Goal: Task Accomplishment & Management: Use online tool/utility

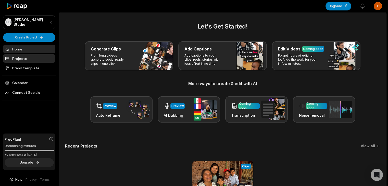
click at [33, 62] on link "Projects" at bounding box center [29, 58] width 52 height 8
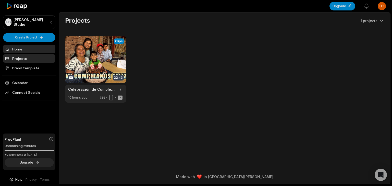
click at [33, 51] on link "Home" at bounding box center [29, 49] width 52 height 8
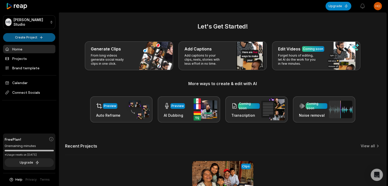
click at [39, 35] on html "HS Hodge's Studio Create Project Home Projects Brand template Calendar Connect …" at bounding box center [194, 93] width 388 height 186
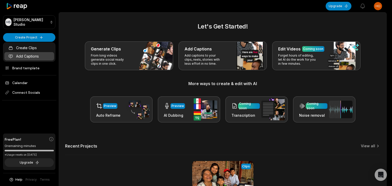
click at [32, 54] on link "Add Captions" at bounding box center [29, 56] width 50 height 8
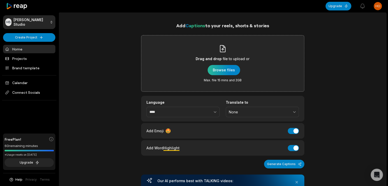
click at [225, 68] on div "button" at bounding box center [224, 70] width 32 height 10
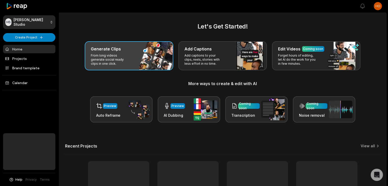
click at [125, 51] on div "Generate Clips" at bounding box center [129, 49] width 76 height 6
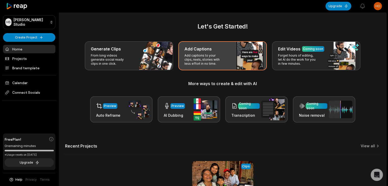
click at [208, 60] on p "Add captions to your clips, reels, stories with less effort in no time." at bounding box center [205, 60] width 40 height 12
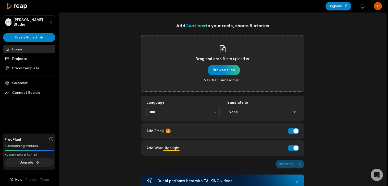
click at [216, 63] on div "Drag and drop file to upload or Browse files Max. file 15 mins and 2GB" at bounding box center [223, 64] width 54 height 38
click at [0, 0] on input "Drag and drop file to upload or Browse files Max. file 15 mins and 2GB" at bounding box center [0, 0] width 0 height 0
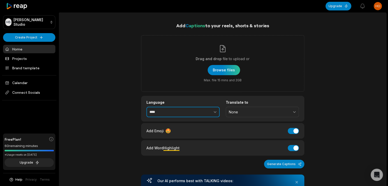
click at [206, 116] on button "button" at bounding box center [203, 112] width 31 height 11
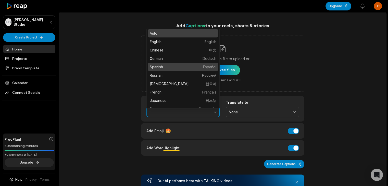
type input "*******"
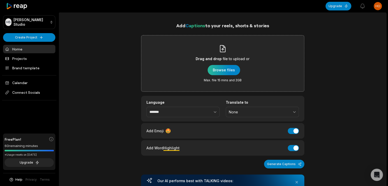
click at [235, 71] on div "button" at bounding box center [224, 70] width 32 height 10
click at [234, 74] on div "button" at bounding box center [224, 70] width 32 height 10
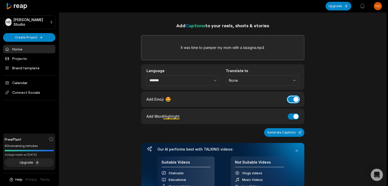
click at [294, 100] on button "Add Emoji" at bounding box center [293, 99] width 11 height 6
click at [293, 116] on button "Add Word Highlight" at bounding box center [293, 117] width 11 height 6
click at [298, 133] on button "Generate Captions" at bounding box center [284, 132] width 40 height 9
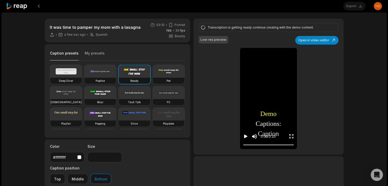
click at [153, 99] on video at bounding box center [169, 93] width 32 height 13
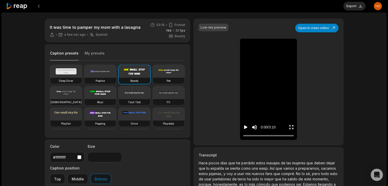
click at [153, 99] on video at bounding box center [169, 93] width 32 height 13
type input "**"
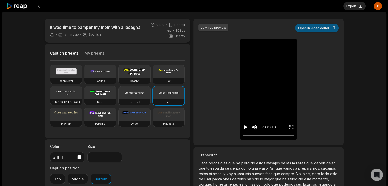
click at [319, 29] on button "Open in video editor" at bounding box center [316, 28] width 43 height 9
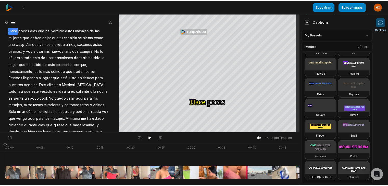
scroll to position [128, 0]
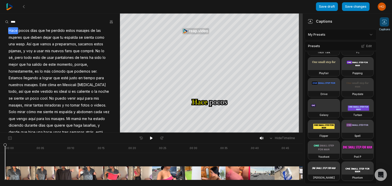
click at [342, 49] on video at bounding box center [358, 43] width 32 height 13
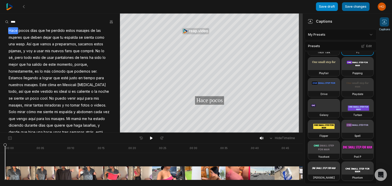
click at [356, 5] on button "Save changes" at bounding box center [356, 6] width 28 height 9
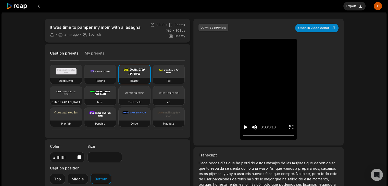
type input "**"
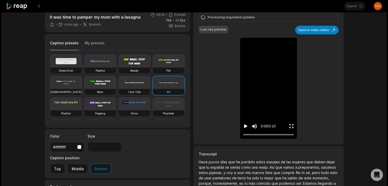
scroll to position [51, 0]
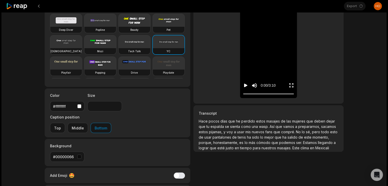
click at [281, 130] on span "que" at bounding box center [277, 132] width 8 height 4
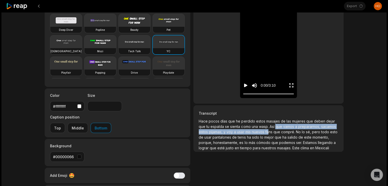
drag, startPoint x: 276, startPoint y: 129, endPoint x: 284, endPoint y: 132, distance: 8.6
click at [284, 132] on p "Hace pocos días que he perdido estos masajes de las mujeres que deben dejar que…" at bounding box center [268, 135] width 139 height 32
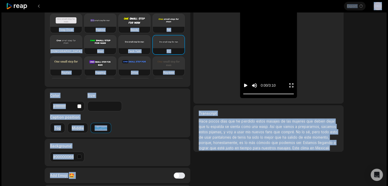
click at [273, 132] on span "fans" at bounding box center [269, 132] width 8 height 4
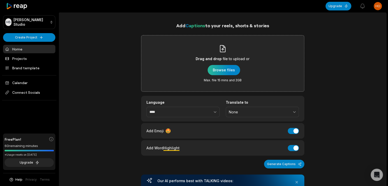
click at [220, 65] on div "button" at bounding box center [224, 70] width 32 height 10
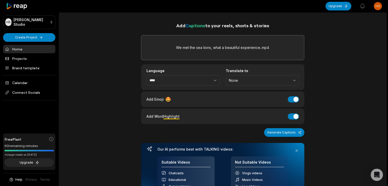
click at [293, 102] on div "Add Emoji 🤩 Add Emoji" at bounding box center [223, 99] width 153 height 7
click at [292, 115] on button "Add Word Highlight" at bounding box center [293, 117] width 11 height 6
click at [292, 96] on button "Add Emoji" at bounding box center [293, 99] width 11 height 6
click at [177, 77] on input "****" at bounding box center [183, 80] width 73 height 11
click at [174, 82] on input "****" at bounding box center [183, 80] width 73 height 11
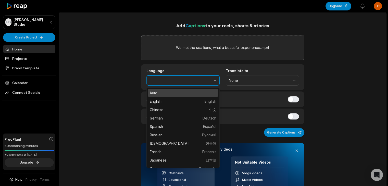
click at [213, 81] on icon "button" at bounding box center [215, 80] width 5 height 5
type input "*******"
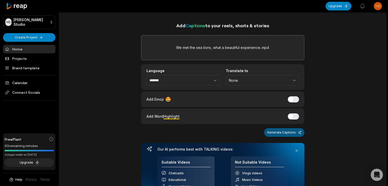
click at [287, 131] on button "Generate Captions" at bounding box center [284, 132] width 40 height 9
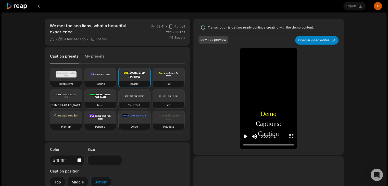
click at [153, 108] on div "YC" at bounding box center [169, 105] width 32 height 6
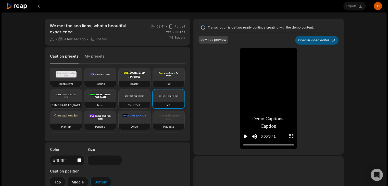
click at [320, 39] on button "Open in video editor" at bounding box center [316, 40] width 43 height 9
type input "**"
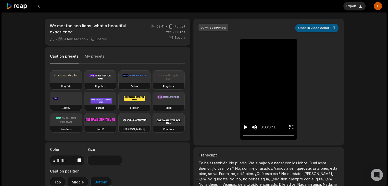
click at [317, 28] on button "Open in video editor" at bounding box center [316, 28] width 43 height 9
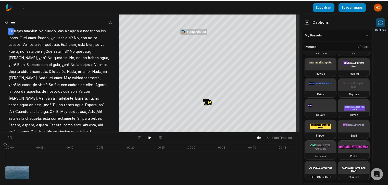
scroll to position [102, 0]
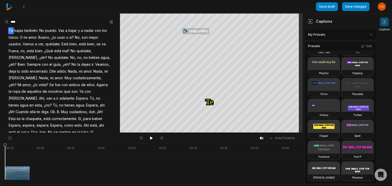
click at [342, 49] on video at bounding box center [358, 43] width 32 height 13
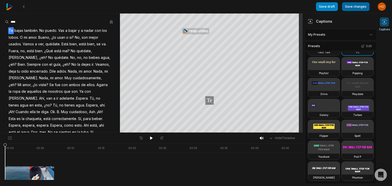
click at [353, 5] on button "Save changes" at bounding box center [356, 6] width 28 height 9
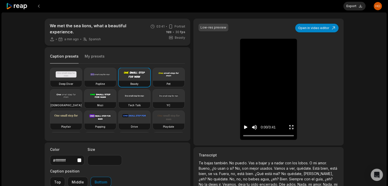
type input "**"
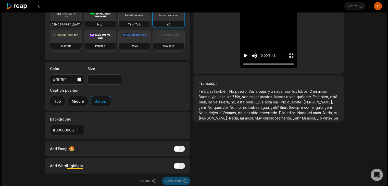
scroll to position [86, 0]
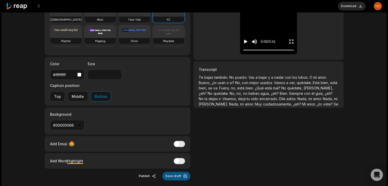
click at [185, 172] on button "Save draft" at bounding box center [176, 176] width 28 height 9
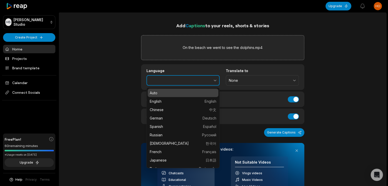
click at [216, 78] on icon "button" at bounding box center [215, 80] width 5 height 5
type input "*******"
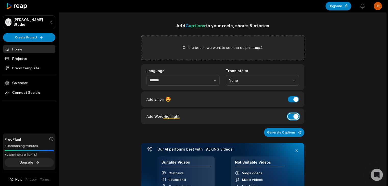
drag, startPoint x: 290, startPoint y: 117, endPoint x: 292, endPoint y: 113, distance: 4.7
click at [291, 115] on button "Add Word Highlight" at bounding box center [293, 117] width 11 height 6
click at [294, 100] on button "Add Emoji" at bounding box center [293, 99] width 11 height 6
click at [290, 131] on button "Generate Captions" at bounding box center [284, 132] width 40 height 9
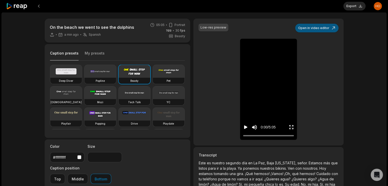
click at [321, 26] on button "Open in video editor" at bounding box center [316, 28] width 43 height 9
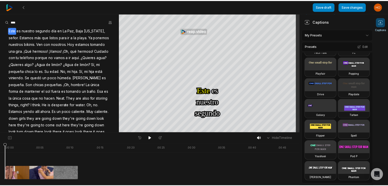
scroll to position [102, 0]
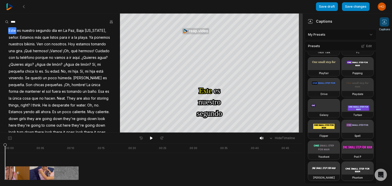
click at [342, 49] on video at bounding box center [358, 43] width 32 height 13
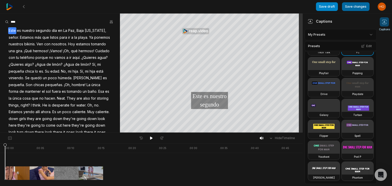
click at [360, 7] on button "Save changes" at bounding box center [356, 6] width 28 height 9
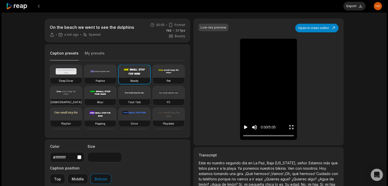
type input "**"
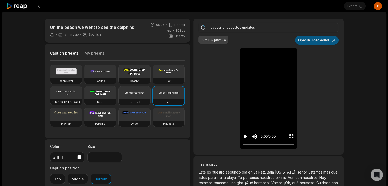
click at [319, 40] on button "Open in video editor" at bounding box center [316, 40] width 43 height 9
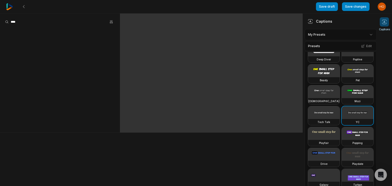
scroll to position [51, 0]
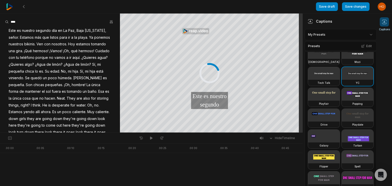
click at [342, 80] on video at bounding box center [358, 73] width 32 height 13
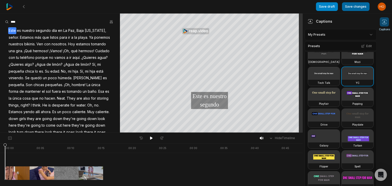
click at [358, 7] on button "Save changes" at bounding box center [356, 6] width 28 height 9
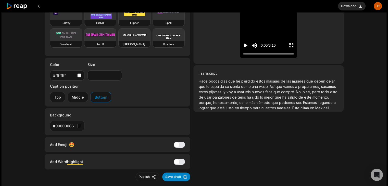
scroll to position [83, 0]
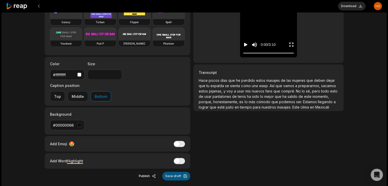
click at [175, 172] on button "Save draft" at bounding box center [176, 176] width 28 height 9
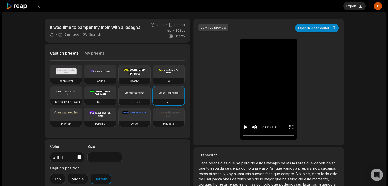
click at [20, 4] on icon at bounding box center [17, 6] width 22 height 7
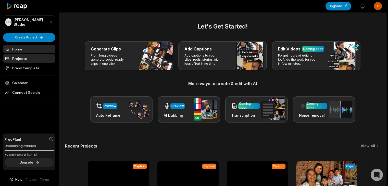
click at [28, 57] on link "Projects" at bounding box center [29, 58] width 52 height 8
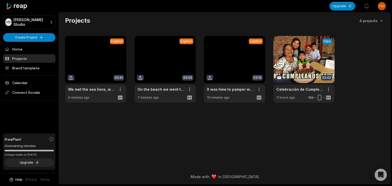
click at [259, 89] on html "[PERSON_NAME] Studio Create Project Home Projects Brand template Calendar Conne…" at bounding box center [196, 93] width 392 height 186
click at [234, 57] on html "HS Hodge's Studio Create Project Home Projects Brand template Calendar Connect …" at bounding box center [196, 93] width 392 height 186
click at [230, 64] on link at bounding box center [234, 69] width 61 height 67
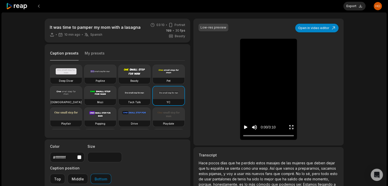
click at [250, 171] on p "Hace pocos días que he perdido estos masajes de las mujeres que deben dejar que…" at bounding box center [268, 177] width 139 height 32
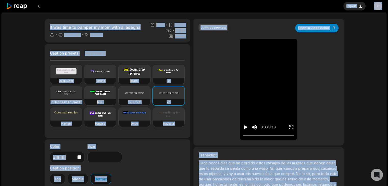
click at [224, 173] on span "pijamas," at bounding box center [216, 174] width 15 height 4
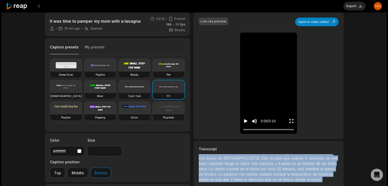
scroll to position [83, 0]
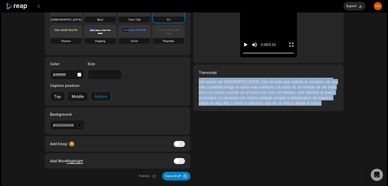
drag, startPoint x: 199, startPoint y: 164, endPoint x: 297, endPoint y: 109, distance: 112.2
click at [303, 108] on p "Hace pocos días que he perdido estos masajes de las mujeres que deben dejar que…" at bounding box center [268, 94] width 139 height 32
copy p "Hace pocos días que he perdido estos masajes de las mujeres que deben dejar que…"
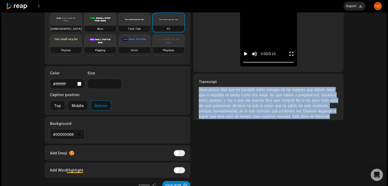
scroll to position [77, 0]
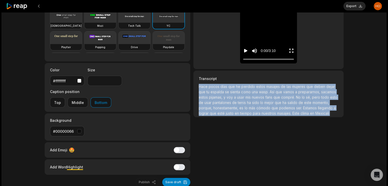
click at [330, 100] on span "esto" at bounding box center [333, 97] width 7 height 4
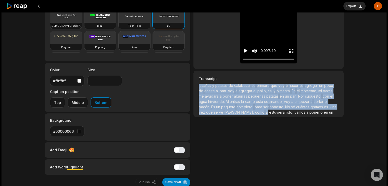
scroll to position [78, 0]
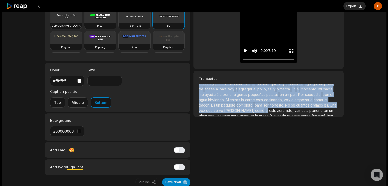
drag, startPoint x: 199, startPoint y: 85, endPoint x: 334, endPoint y: 108, distance: 136.6
click at [334, 108] on p "Hace pocos días que he perdido estos masajes de las mujeres que deben dejar que…" at bounding box center [268, 100] width 139 height 32
copy p "Hace pocos días que he perdido estos masajes de las mujeres que deben dejar que…"
click at [11, 7] on icon at bounding box center [17, 6] width 22 height 7
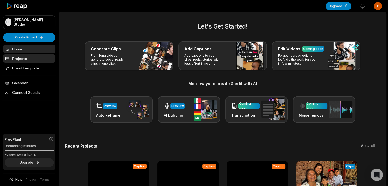
click at [22, 54] on link "Projects" at bounding box center [29, 58] width 52 height 8
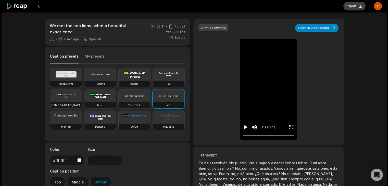
click at [353, 8] on button "Export" at bounding box center [355, 6] width 22 height 9
click at [247, 127] on icon "Play video" at bounding box center [245, 127] width 5 height 5
click at [255, 57] on video at bounding box center [268, 48] width 35 height 18
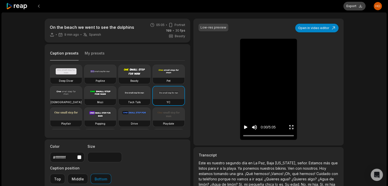
click at [348, 6] on button "Export" at bounding box center [355, 6] width 22 height 9
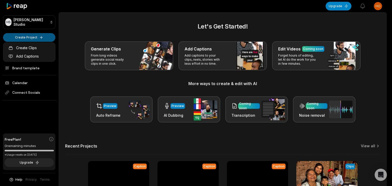
click at [33, 36] on html "[PERSON_NAME] Studio Create Project Home Projects Brand template Calendar Conne…" at bounding box center [196, 93] width 392 height 186
click at [30, 54] on link "Add Captions" at bounding box center [29, 56] width 50 height 8
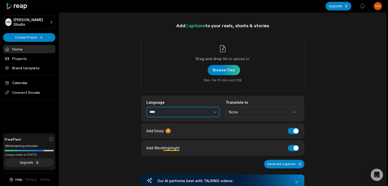
click at [203, 107] on body "[PERSON_NAME] Studio Create Project Home Projects Brand template Calendar Conne…" at bounding box center [194, 93] width 388 height 186
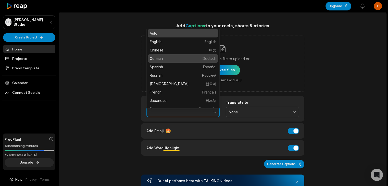
type input "*******"
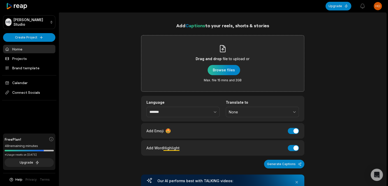
click at [219, 67] on div "button" at bounding box center [224, 70] width 32 height 10
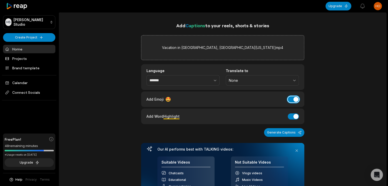
click at [297, 98] on button "Add Emoji" at bounding box center [293, 99] width 11 height 6
click at [295, 114] on button "Add Word Highlight" at bounding box center [293, 117] width 11 height 6
click at [293, 133] on button "Generate Captions" at bounding box center [284, 132] width 40 height 9
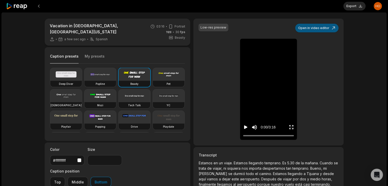
click at [314, 27] on button "Open in video editor" at bounding box center [316, 28] width 43 height 9
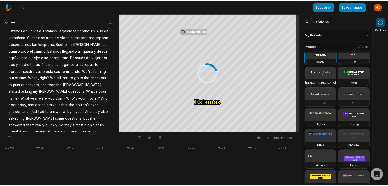
scroll to position [51, 0]
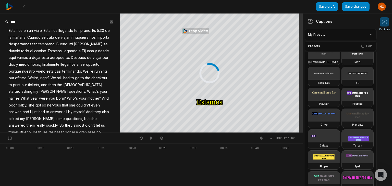
click at [342, 80] on video at bounding box center [358, 73] width 32 height 13
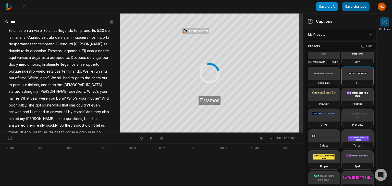
click at [357, 5] on button "Save changes" at bounding box center [356, 6] width 28 height 9
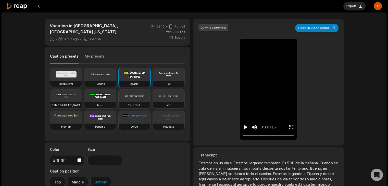
type input "**"
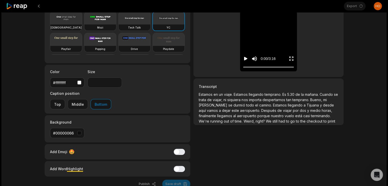
scroll to position [83, 0]
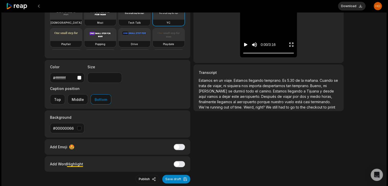
click at [16, 7] on icon at bounding box center [17, 6] width 22 height 7
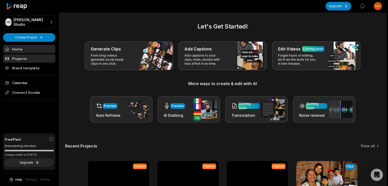
click at [29, 55] on link "Projects" at bounding box center [29, 58] width 52 height 8
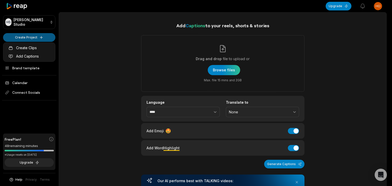
click at [39, 36] on html "[PERSON_NAME] Studio Create Project Home Projects Brand template Calendar Conne…" at bounding box center [196, 93] width 392 height 186
click at [37, 54] on link "Add Captions" at bounding box center [29, 56] width 50 height 8
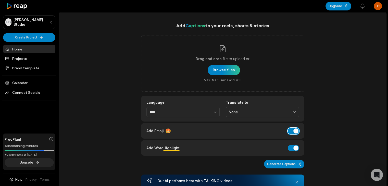
click at [297, 131] on button "Add Emoji" at bounding box center [293, 131] width 11 height 6
click at [296, 146] on button "Add Word Highlight" at bounding box center [293, 148] width 11 height 6
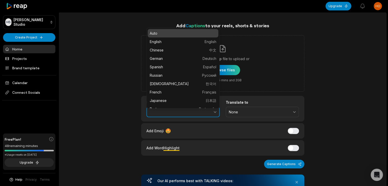
click at [205, 112] on button "button" at bounding box center [203, 112] width 31 height 11
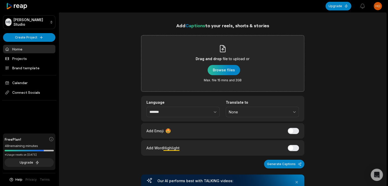
click at [227, 70] on div "button" at bounding box center [224, 70] width 32 height 10
click at [222, 71] on div "button" at bounding box center [224, 70] width 32 height 10
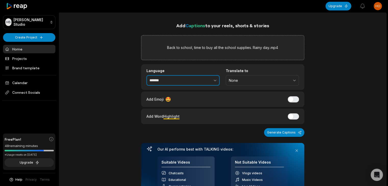
type input "*******"
click at [191, 79] on button "button" at bounding box center [203, 80] width 31 height 11
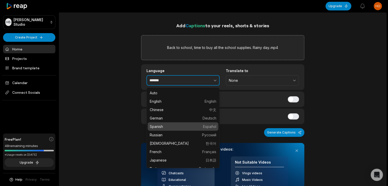
click at [183, 79] on input "*******" at bounding box center [183, 80] width 73 height 11
click at [88, 101] on div "Add Captions to your reels, shorts & stories Back to school, time to buy all th…" at bounding box center [223, 171] width 328 height 298
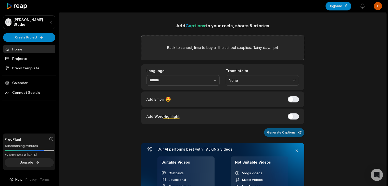
click at [274, 129] on button "Generate Captions" at bounding box center [284, 132] width 40 height 9
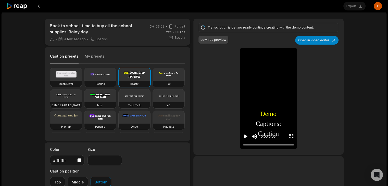
click at [153, 102] on video at bounding box center [169, 96] width 32 height 13
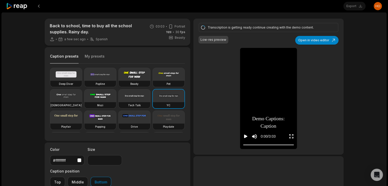
click at [136, 82] on h3 "Beasty" at bounding box center [134, 84] width 8 height 4
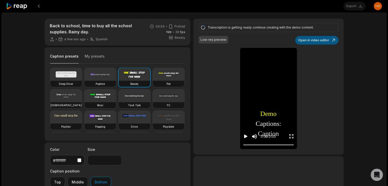
click at [327, 37] on button "Open in video editor" at bounding box center [316, 40] width 43 height 9
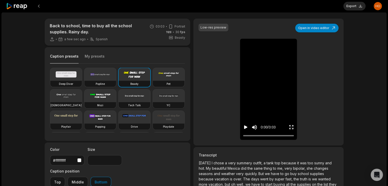
click at [153, 102] on video at bounding box center [169, 96] width 32 height 13
type input "**"
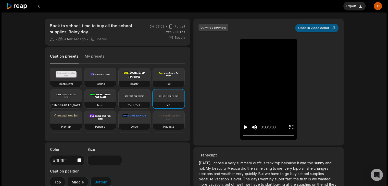
click at [314, 30] on button "Open in video editor" at bounding box center [316, 28] width 43 height 9
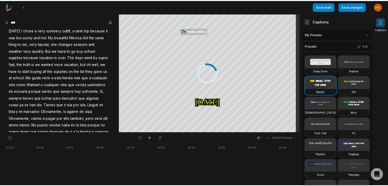
scroll to position [51, 0]
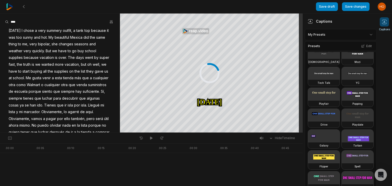
click at [342, 80] on video at bounding box center [358, 73] width 32 height 13
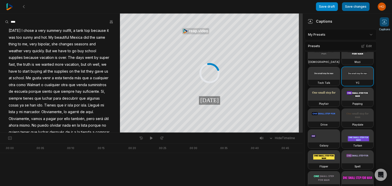
click at [354, 9] on button "Save changes" at bounding box center [356, 6] width 28 height 9
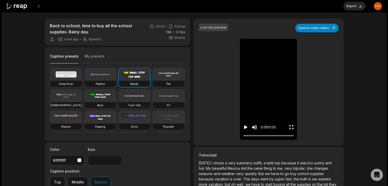
type input "**"
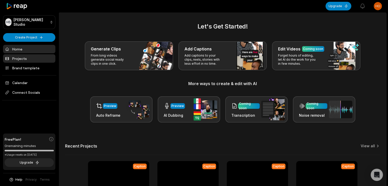
click at [38, 57] on link "Projects" at bounding box center [29, 58] width 52 height 8
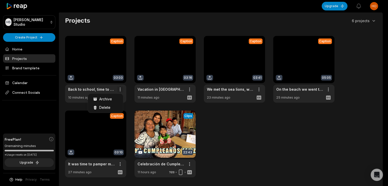
click at [119, 89] on html "[PERSON_NAME] Studio Create Project Home Projects Brand template Calendar Conne…" at bounding box center [194, 93] width 388 height 186
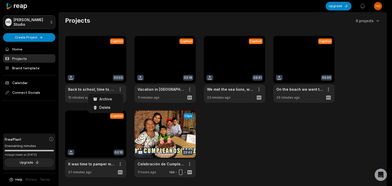
click at [43, 24] on html "[PERSON_NAME] Studio Create Project Home Projects Brand template Calendar Conne…" at bounding box center [196, 93] width 392 height 186
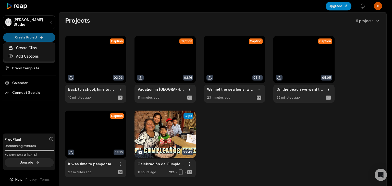
click at [36, 35] on html "[PERSON_NAME] Studio Create Project Home Projects Brand template Calendar Conne…" at bounding box center [196, 93] width 392 height 186
click at [33, 54] on link "Add Captions" at bounding box center [29, 56] width 50 height 8
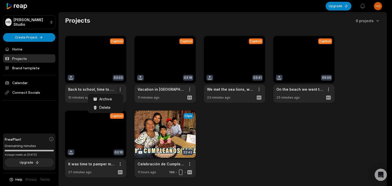
click at [120, 89] on html "[PERSON_NAME] Studio Create Project Home Projects Brand template Calendar Conne…" at bounding box center [196, 93] width 392 height 186
click at [109, 106] on span "Delete" at bounding box center [104, 107] width 11 height 5
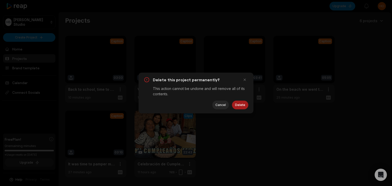
click at [239, 103] on button "Delete" at bounding box center [240, 105] width 16 height 9
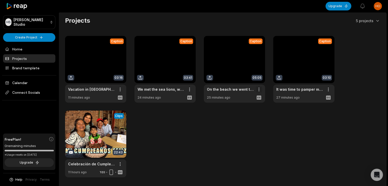
click at [259, 89] on html "[PERSON_NAME] Studio Create Project Home Projects Brand template Calendar Conne…" at bounding box center [194, 93] width 388 height 186
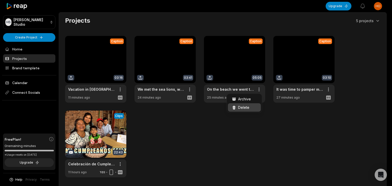
click at [249, 104] on div "Delete" at bounding box center [244, 107] width 33 height 8
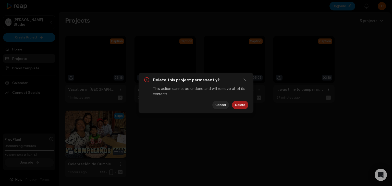
click at [241, 103] on button "Delete" at bounding box center [240, 105] width 16 height 9
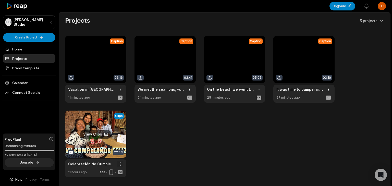
click at [326, 90] on html "[PERSON_NAME] Studio Create Project Home Projects Brand template Calendar Conne…" at bounding box center [196, 93] width 392 height 186
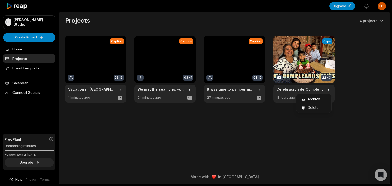
click at [259, 89] on html "[PERSON_NAME] Studio Create Project Home Projects Brand template Calendar Conne…" at bounding box center [196, 93] width 392 height 186
click at [258, 91] on html "HS Hodge's Studio Create Project Home Projects Brand template Calendar Connect …" at bounding box center [196, 93] width 392 height 186
click at [250, 105] on div "Delete" at bounding box center [244, 107] width 33 height 8
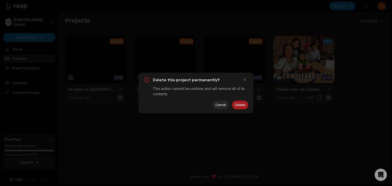
click at [238, 102] on button "Delete" at bounding box center [240, 105] width 16 height 9
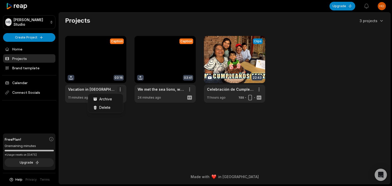
click at [121, 89] on html "HS Hodge's Studio Create Project Home Projects Brand template Calendar Connect …" at bounding box center [196, 93] width 392 height 186
click at [114, 105] on div "Delete" at bounding box center [105, 107] width 33 height 8
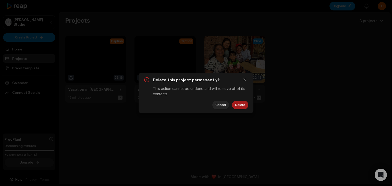
click at [245, 105] on button "Delete" at bounding box center [240, 105] width 16 height 9
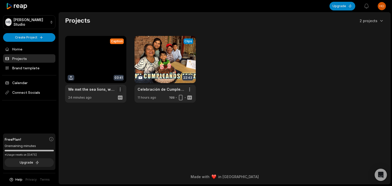
click at [120, 89] on html "HS Hodge's Studio Create Project Home Projects Brand template Calendar Connect …" at bounding box center [196, 93] width 392 height 186
click at [115, 108] on div "Delete" at bounding box center [105, 107] width 33 height 8
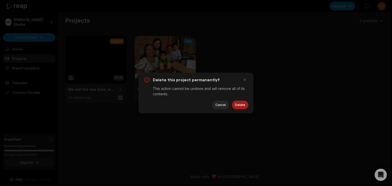
click at [242, 105] on button "Delete" at bounding box center [240, 105] width 16 height 9
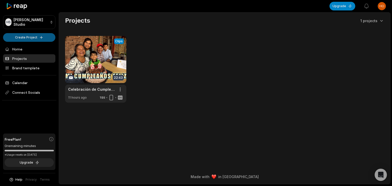
click at [39, 39] on html "HS Hodge's Studio Create Project Home Projects Brand template Calendar Connect …" at bounding box center [196, 93] width 392 height 186
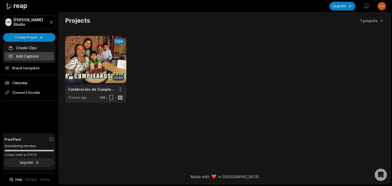
click at [35, 55] on link "Add Captions" at bounding box center [29, 56] width 50 height 8
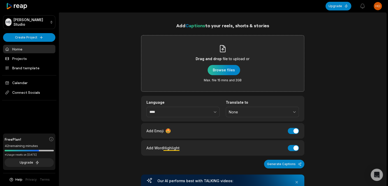
click at [225, 72] on div "button" at bounding box center [224, 70] width 32 height 10
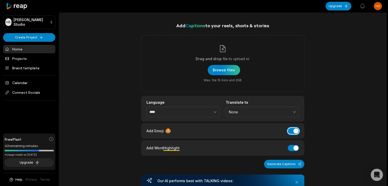
drag, startPoint x: 291, startPoint y: 130, endPoint x: 292, endPoint y: 146, distance: 15.6
click at [291, 131] on button "Add Emoji" at bounding box center [293, 131] width 11 height 6
click at [292, 146] on button "Add Word Highlight" at bounding box center [293, 148] width 11 height 6
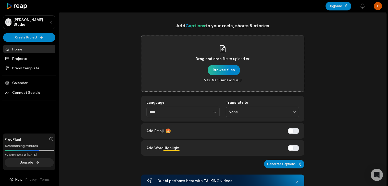
click at [217, 67] on div "button" at bounding box center [224, 70] width 32 height 10
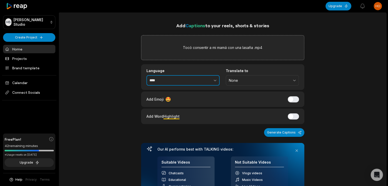
click at [193, 83] on button "button" at bounding box center [203, 80] width 31 height 11
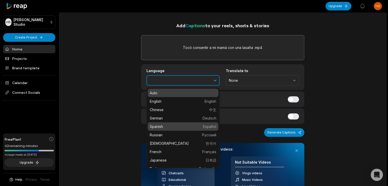
type input "*******"
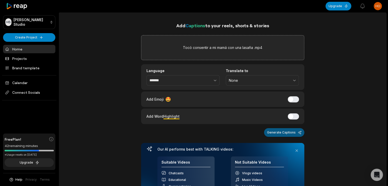
click at [292, 133] on button "Generate Captions" at bounding box center [284, 132] width 40 height 9
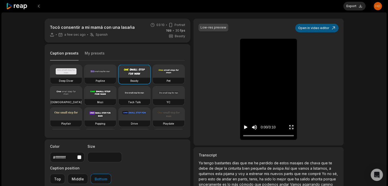
click at [307, 26] on button "Open in video editor" at bounding box center [316, 28] width 43 height 9
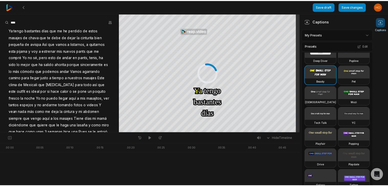
scroll to position [51, 0]
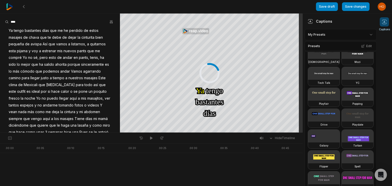
click at [342, 80] on video at bounding box center [358, 73] width 32 height 13
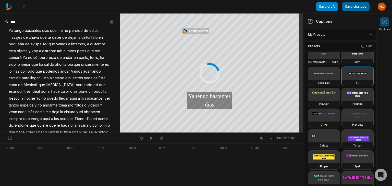
click at [355, 7] on button "Save changes" at bounding box center [356, 6] width 28 height 9
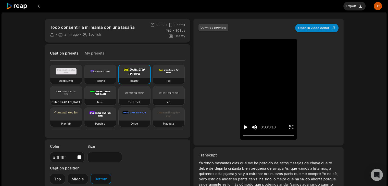
type input "**"
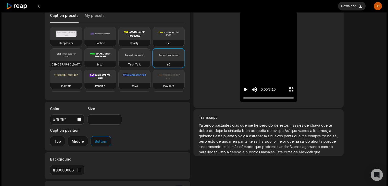
scroll to position [32, 0]
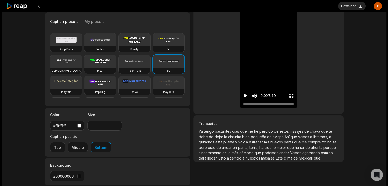
click at [245, 94] on icon "Play video" at bounding box center [245, 95] width 5 height 5
click at [245, 96] on icon "Pause video" at bounding box center [245, 96] width 1 height 4
click at [26, 6] on icon at bounding box center [17, 6] width 22 height 7
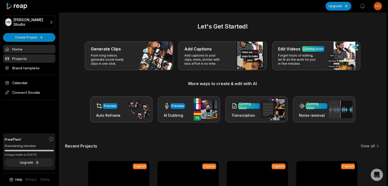
click at [38, 60] on link "Projects" at bounding box center [29, 58] width 52 height 8
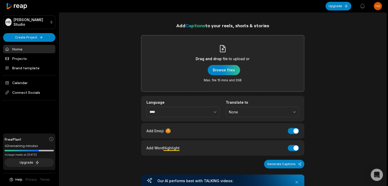
click at [208, 72] on div "Drag and drop file to upload or Browse files Max. file 15 mins and 2GB" at bounding box center [223, 64] width 54 height 38
click at [0, 0] on input "Drag and drop file to upload or Browse files Max. file 15 mins and 2GB" at bounding box center [0, 0] width 0 height 0
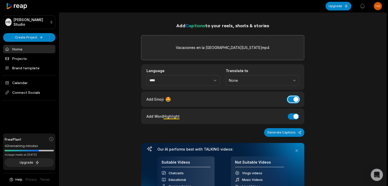
click at [295, 98] on button "Add Emoji" at bounding box center [293, 99] width 11 height 6
click at [293, 114] on button "Add Word Highlight" at bounding box center [293, 117] width 11 height 6
click at [183, 78] on input "****" at bounding box center [183, 80] width 73 height 11
click at [196, 82] on button "button" at bounding box center [203, 80] width 31 height 11
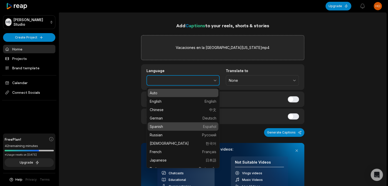
type input "*******"
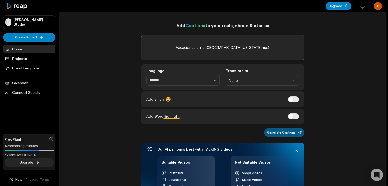
click at [283, 132] on button "Generate Captions" at bounding box center [284, 132] width 40 height 9
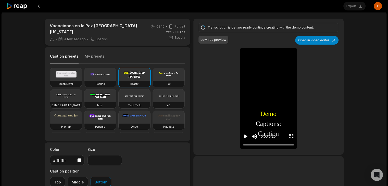
click at [153, 102] on video at bounding box center [169, 96] width 32 height 13
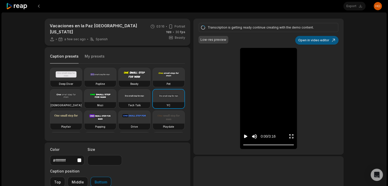
click at [312, 41] on button "Open in video editor" at bounding box center [316, 40] width 43 height 9
type input "**"
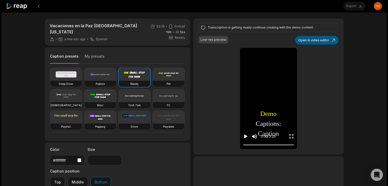
click at [318, 43] on button "Open in video editor" at bounding box center [316, 40] width 43 height 9
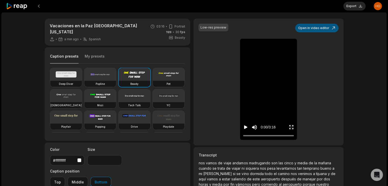
click at [313, 27] on button "Open in video editor" at bounding box center [316, 28] width 43 height 9
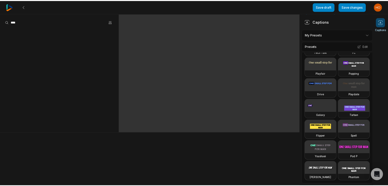
scroll to position [102, 0]
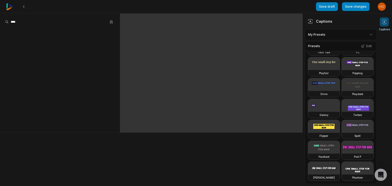
click at [342, 49] on video at bounding box center [358, 43] width 32 height 13
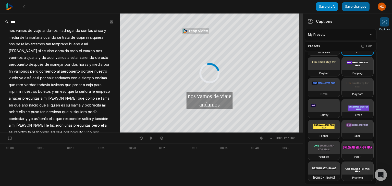
click at [352, 8] on button "Save changes" at bounding box center [356, 6] width 28 height 9
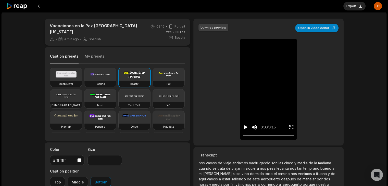
type input "**"
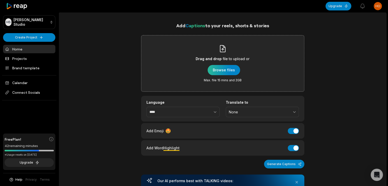
click at [232, 71] on div "button" at bounding box center [224, 70] width 32 height 10
click at [197, 72] on div "Drag and drop file to upload or Browse files Max. file 15 mins and 2GB" at bounding box center [222, 63] width 163 height 57
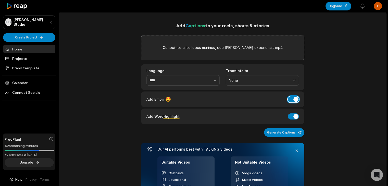
click at [292, 100] on button "Add Emoji" at bounding box center [293, 99] width 11 height 6
click at [294, 114] on button "Add Word Highlight" at bounding box center [293, 117] width 11 height 6
click at [191, 76] on button "button" at bounding box center [203, 80] width 31 height 11
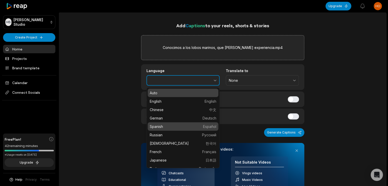
type input "*******"
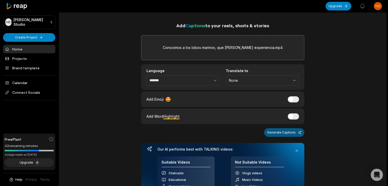
click at [282, 131] on button "Generate Captions" at bounding box center [284, 132] width 40 height 9
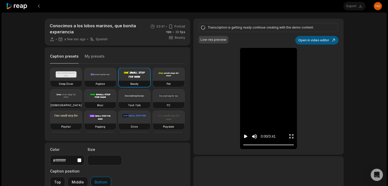
click at [322, 41] on button "Open in video editor" at bounding box center [316, 40] width 43 height 9
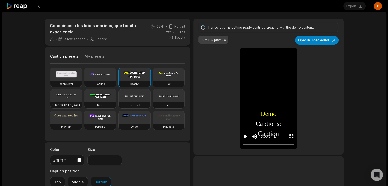
click at [153, 102] on video at bounding box center [169, 96] width 32 height 13
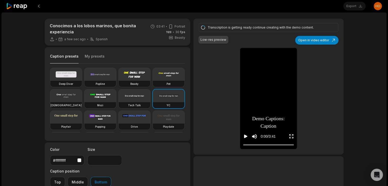
click at [140, 79] on video at bounding box center [135, 74] width 32 height 13
type input "**"
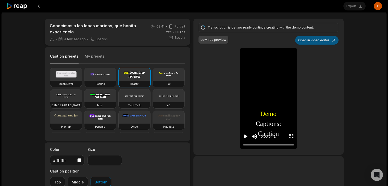
click at [326, 43] on button "Open in video editor" at bounding box center [316, 40] width 43 height 9
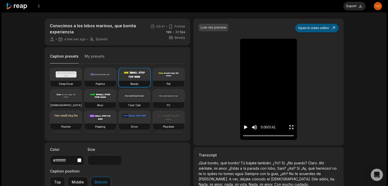
click at [316, 27] on button "Open in video editor" at bounding box center [316, 28] width 43 height 9
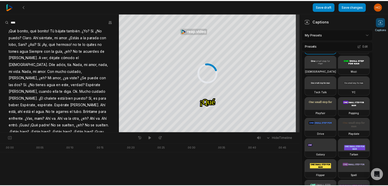
scroll to position [51, 0]
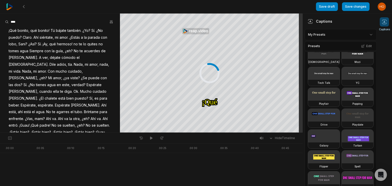
click at [342, 80] on video at bounding box center [358, 73] width 32 height 13
click at [357, 7] on button "Save changes" at bounding box center [356, 6] width 28 height 9
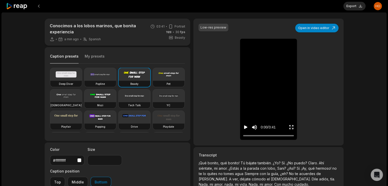
type input "**"
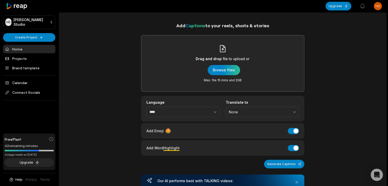
click at [216, 76] on div "Drag and drop file to upload or Browse files Max. file 15 mins and 2GB" at bounding box center [223, 64] width 54 height 38
click at [0, 0] on input "Drag and drop file to upload or Browse files Max. file 15 mins and 2GB" at bounding box center [0, 0] width 0 height 0
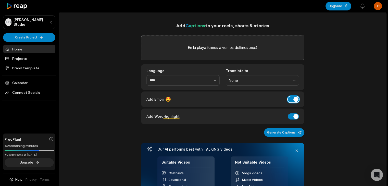
click at [294, 100] on button "Add Emoji" at bounding box center [293, 99] width 11 height 6
click at [293, 111] on div "Add Word Highlight Add Word Highlight" at bounding box center [222, 117] width 163 height 16
click at [291, 114] on button "Add Word Highlight" at bounding box center [293, 117] width 11 height 6
click at [191, 83] on button "button" at bounding box center [203, 80] width 31 height 11
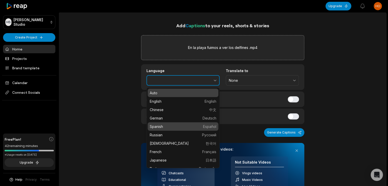
type input "*******"
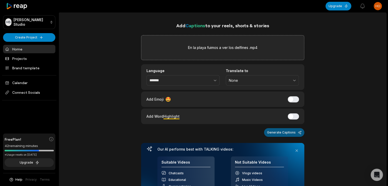
click at [280, 131] on button "Generate Captions" at bounding box center [284, 132] width 40 height 9
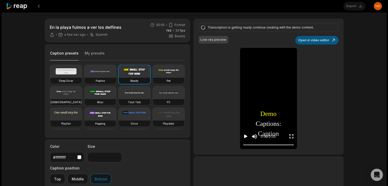
click at [318, 39] on button "Open in video editor" at bounding box center [316, 40] width 43 height 9
click at [153, 99] on video at bounding box center [169, 93] width 32 height 13
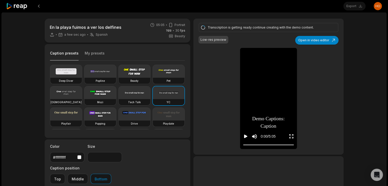
click at [143, 76] on video at bounding box center [135, 71] width 32 height 13
type input "**"
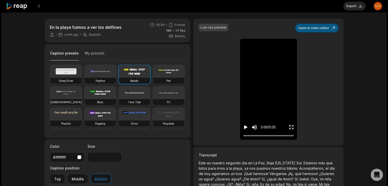
click at [319, 28] on button "Open in video editor" at bounding box center [316, 28] width 43 height 9
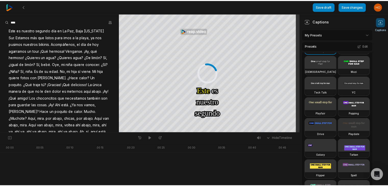
scroll to position [51, 0]
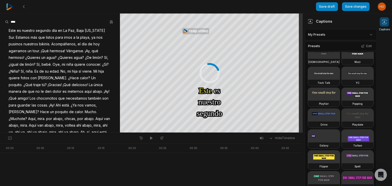
click at [342, 80] on video at bounding box center [358, 73] width 32 height 13
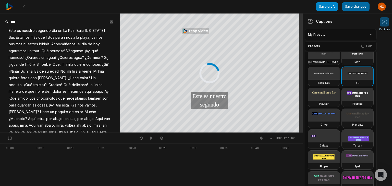
click at [354, 7] on button "Save changes" at bounding box center [356, 6] width 28 height 9
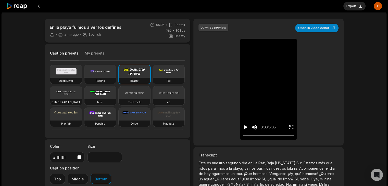
type input "**"
click at [243, 126] on div "0:00 / 5:05" at bounding box center [268, 127] width 57 height 28
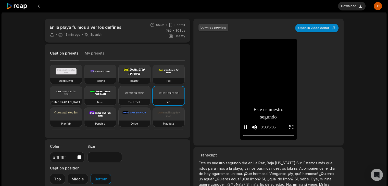
click at [246, 126] on icon "Pause video" at bounding box center [245, 127] width 5 height 5
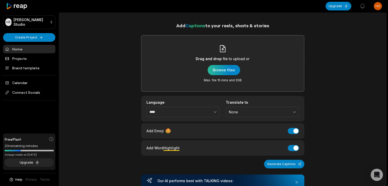
click at [221, 69] on div "button" at bounding box center [224, 70] width 32 height 10
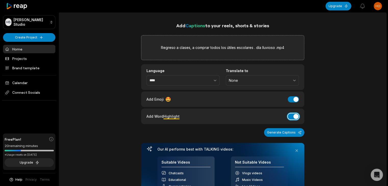
drag, startPoint x: 294, startPoint y: 113, endPoint x: 295, endPoint y: 108, distance: 4.6
click at [295, 112] on div "Add Word Highlight Add Word Highlight" at bounding box center [222, 117] width 163 height 16
click at [295, 100] on button "Add Emoji" at bounding box center [293, 99] width 11 height 6
drag, startPoint x: 294, startPoint y: 117, endPoint x: 288, endPoint y: 116, distance: 5.3
click at [294, 117] on button "Add Word Highlight" at bounding box center [293, 117] width 11 height 6
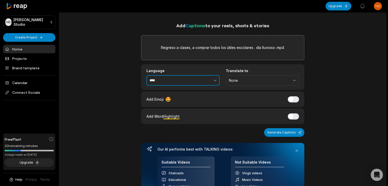
click at [203, 78] on button "button" at bounding box center [203, 80] width 31 height 11
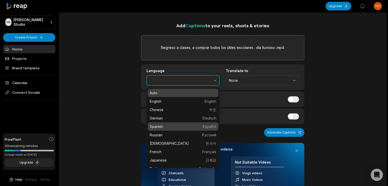
type input "*******"
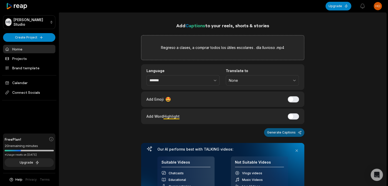
click at [286, 132] on button "Generate Captions" at bounding box center [284, 132] width 40 height 9
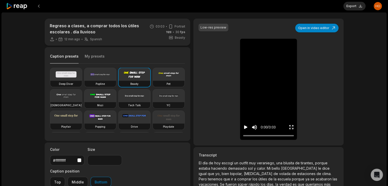
click at [153, 102] on video at bounding box center [169, 96] width 32 height 13
type input "**"
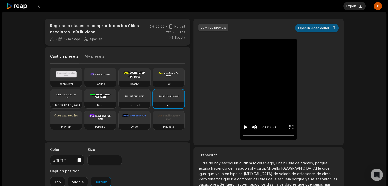
click at [313, 27] on button "Open in video editor" at bounding box center [316, 28] width 43 height 9
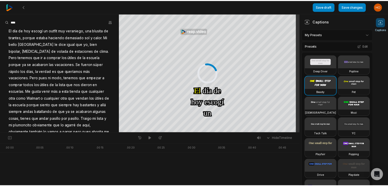
scroll to position [51, 0]
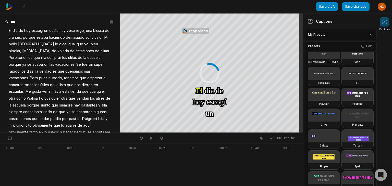
click at [342, 80] on video at bounding box center [358, 73] width 32 height 13
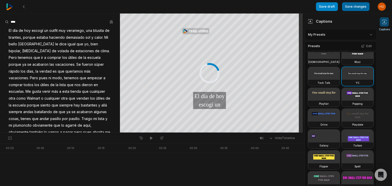
click at [357, 8] on button "Save changes" at bounding box center [356, 6] width 28 height 9
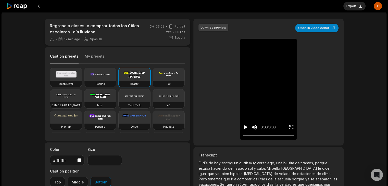
click at [153, 108] on div "YC" at bounding box center [169, 105] width 32 height 6
type input "**"
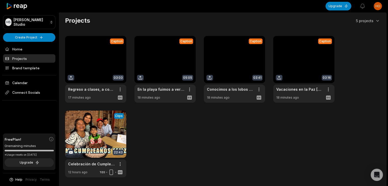
click at [302, 59] on link at bounding box center [303, 69] width 61 height 67
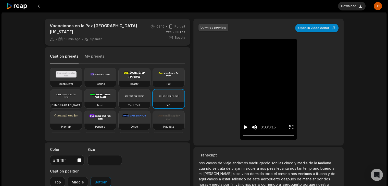
click at [244, 128] on icon "Play video" at bounding box center [245, 127] width 5 height 5
click at [250, 135] on div at bounding box center [268, 135] width 51 height 3
click at [245, 129] on icon "Pause video" at bounding box center [245, 127] width 5 height 5
click at [353, 6] on button "Download" at bounding box center [352, 6] width 28 height 9
click at [20, 7] on icon at bounding box center [17, 6] width 22 height 7
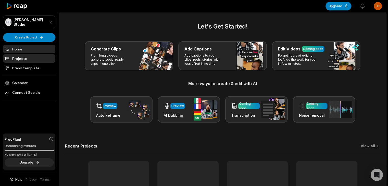
click at [29, 56] on link "Projects" at bounding box center [29, 58] width 52 height 8
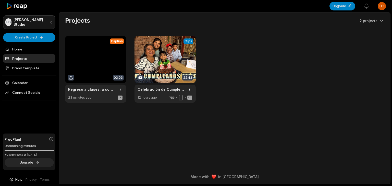
click at [44, 22] on html "[PERSON_NAME] Studio Create Project Home Projects Brand template Calendar Conne…" at bounding box center [196, 93] width 392 height 186
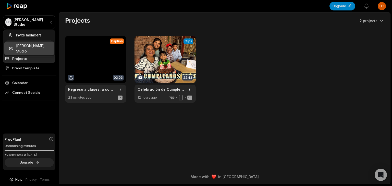
click at [44, 20] on html "[PERSON_NAME] Studio Create Project Home Projects Brand template Calendar Conne…" at bounding box center [196, 93] width 392 height 186
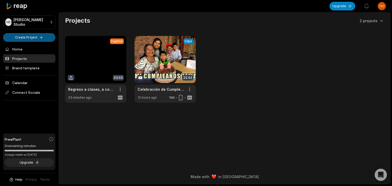
click at [34, 37] on html "[PERSON_NAME] Studio Create Project Home Projects Brand template Calendar Conne…" at bounding box center [196, 93] width 392 height 186
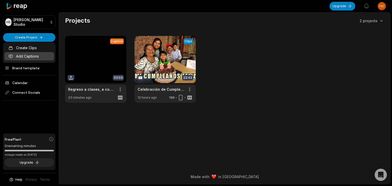
click at [31, 55] on link "Add Captions" at bounding box center [29, 56] width 50 height 8
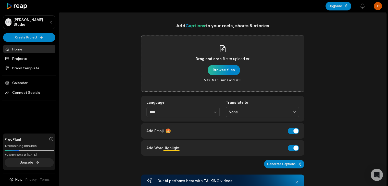
click at [225, 69] on div "button" at bounding box center [224, 70] width 32 height 10
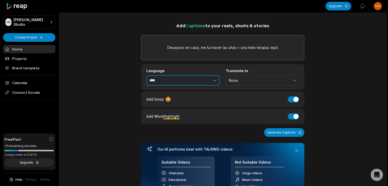
click at [176, 80] on input "****" at bounding box center [183, 80] width 73 height 11
click at [183, 84] on input "****" at bounding box center [183, 80] width 73 height 11
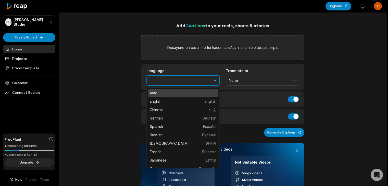
click at [200, 82] on button "button" at bounding box center [203, 80] width 31 height 11
type input "*******"
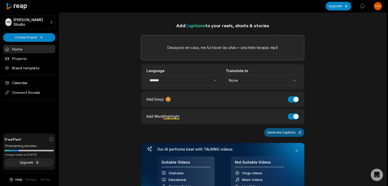
click at [284, 130] on button "Generate Captions" at bounding box center [284, 132] width 40 height 9
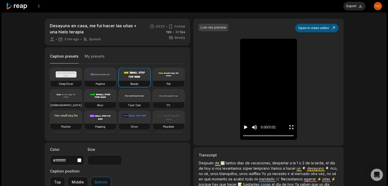
click at [328, 30] on button "Open in video editor" at bounding box center [316, 28] width 43 height 9
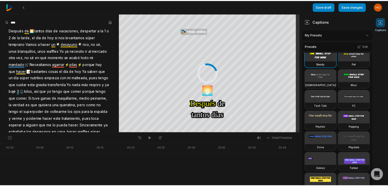
scroll to position [51, 0]
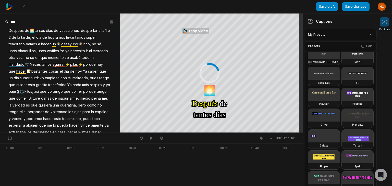
click at [342, 80] on video at bounding box center [358, 73] width 32 height 13
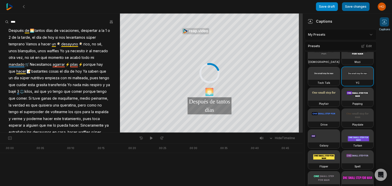
click at [354, 5] on button "Save changes" at bounding box center [356, 6] width 28 height 9
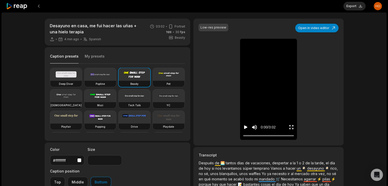
type input "**"
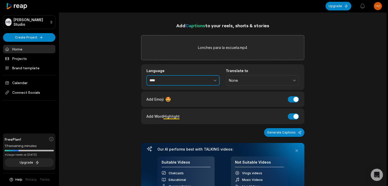
click at [173, 77] on input "****" at bounding box center [183, 80] width 73 height 11
click at [189, 83] on button "button" at bounding box center [203, 80] width 31 height 11
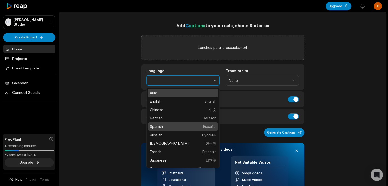
type input "*******"
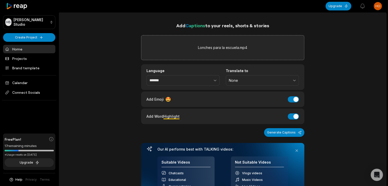
click at [296, 103] on div "Add Emoji 🤩 Add Emoji" at bounding box center [222, 100] width 163 height 16
drag, startPoint x: 294, startPoint y: 101, endPoint x: 292, endPoint y: 111, distance: 10.2
click at [294, 101] on button "Add Emoji" at bounding box center [293, 99] width 11 height 6
click at [294, 117] on button "Add Word Highlight" at bounding box center [293, 117] width 11 height 6
click at [289, 132] on button "Generate Captions" at bounding box center [284, 132] width 40 height 9
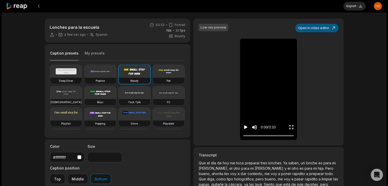
click at [330, 28] on button "Open in video editor" at bounding box center [316, 28] width 43 height 9
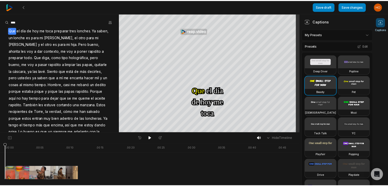
scroll to position [77, 0]
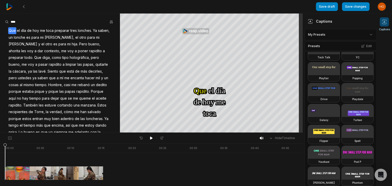
click at [342, 54] on video at bounding box center [358, 48] width 32 height 13
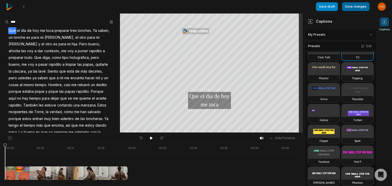
click at [353, 4] on button "Save changes" at bounding box center [356, 6] width 28 height 9
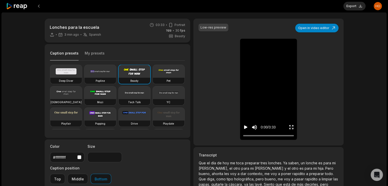
type input "**"
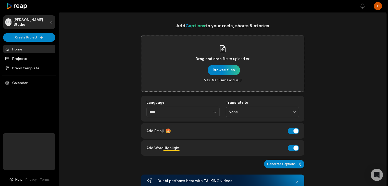
click at [192, 59] on div "Drag and drop file to upload or Browse files Max. file 15 mins and 2GB" at bounding box center [222, 63] width 163 height 57
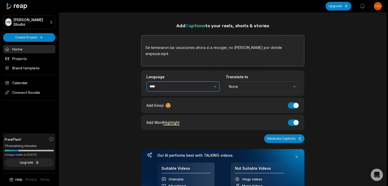
click at [181, 85] on input "****" at bounding box center [183, 86] width 73 height 11
click at [206, 82] on button "button" at bounding box center [203, 86] width 31 height 11
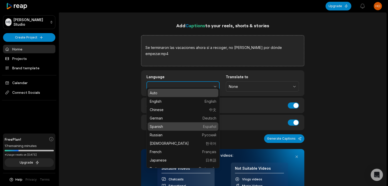
type input "*******"
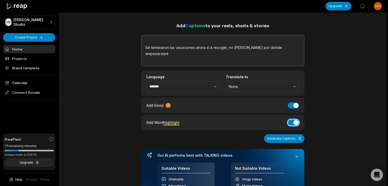
click at [294, 120] on button "Add Word Highlight" at bounding box center [293, 123] width 11 height 6
click at [295, 103] on button "Add Emoji" at bounding box center [293, 106] width 11 height 6
click at [292, 135] on button "Generate Captions" at bounding box center [284, 139] width 40 height 9
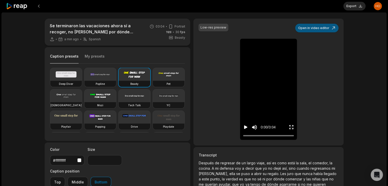
click at [319, 29] on button "Open in video editor" at bounding box center [316, 28] width 43 height 9
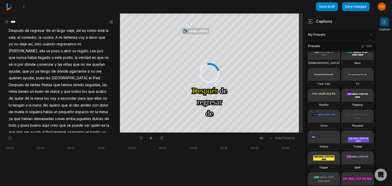
scroll to position [51, 0]
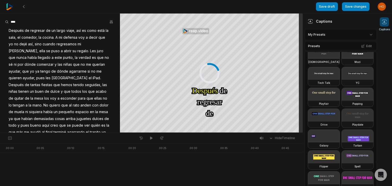
click at [330, 128] on div "Deep Diver Popline Beasty Pet Zen Mozi Tech Talk YC Playfair Popping Drive Play…" at bounding box center [341, 108] width 72 height 214
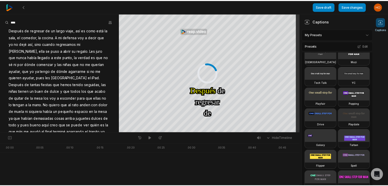
scroll to position [77, 0]
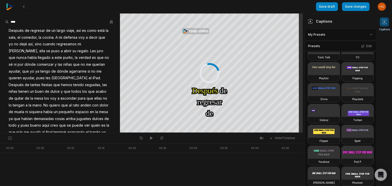
click at [342, 54] on video at bounding box center [358, 48] width 32 height 13
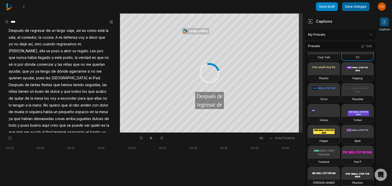
click at [352, 8] on button "Save changes" at bounding box center [356, 6] width 28 height 9
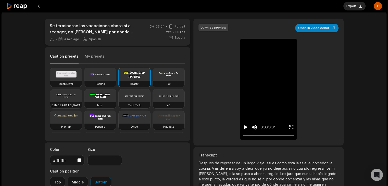
type input "**"
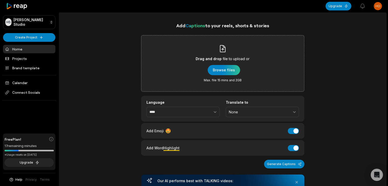
click at [195, 65] on div "Drag and drop file to upload or Browse files Max. file 15 mins and 2GB" at bounding box center [222, 63] width 163 height 57
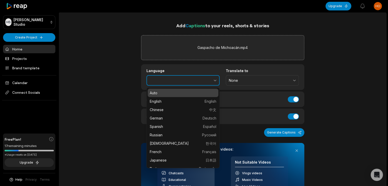
click at [188, 79] on button "button" at bounding box center [203, 80] width 31 height 11
type input "*******"
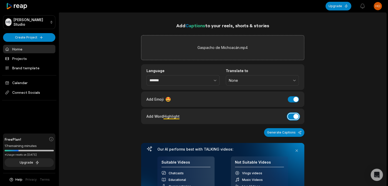
click at [295, 116] on button "Add Word Highlight" at bounding box center [293, 117] width 11 height 6
click at [296, 98] on button "Add Emoji" at bounding box center [293, 99] width 11 height 6
click at [288, 135] on button "Generate Captions" at bounding box center [284, 132] width 40 height 9
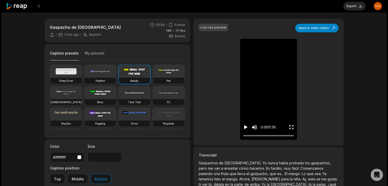
click at [153, 99] on video at bounding box center [169, 93] width 32 height 13
type input "**"
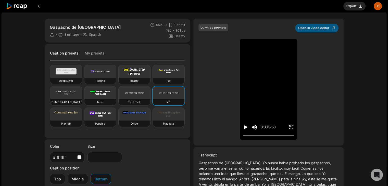
click at [322, 26] on button "Open in video editor" at bounding box center [316, 28] width 43 height 9
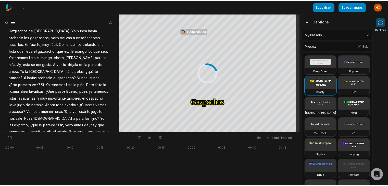
scroll to position [77, 0]
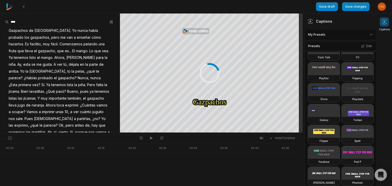
click at [342, 54] on video at bounding box center [358, 48] width 32 height 13
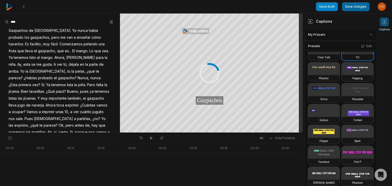
click at [355, 7] on button "Save changes" at bounding box center [356, 6] width 28 height 9
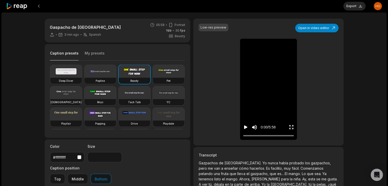
type input "**"
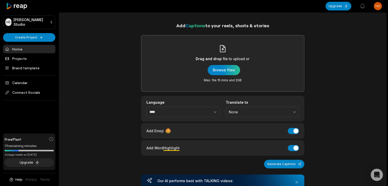
click at [221, 65] on div "Drag and drop file to upload or Browse files Max. file 15 mins and 2GB" at bounding box center [223, 64] width 54 height 38
click at [0, 0] on input "Drag and drop file to upload or Browse files Max. file 15 mins and 2GB" at bounding box center [0, 0] width 0 height 0
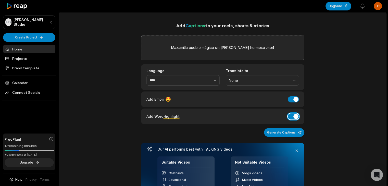
drag, startPoint x: 296, startPoint y: 114, endPoint x: 296, endPoint y: 106, distance: 8.4
click at [296, 114] on button "Add Word Highlight" at bounding box center [293, 117] width 11 height 6
click at [295, 100] on button "Add Emoji" at bounding box center [293, 99] width 11 height 6
click at [204, 80] on button "button" at bounding box center [203, 80] width 31 height 11
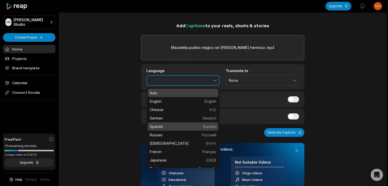
type input "*******"
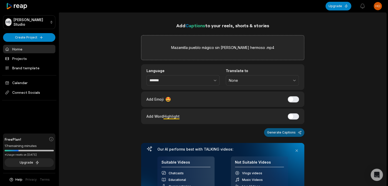
click at [285, 129] on button "Generate Captions" at bounding box center [284, 132] width 40 height 9
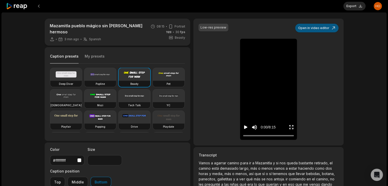
click at [318, 28] on button "Open in video editor" at bounding box center [316, 28] width 43 height 9
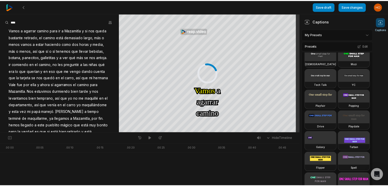
scroll to position [51, 0]
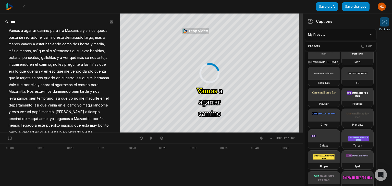
click at [342, 80] on video at bounding box center [358, 73] width 32 height 13
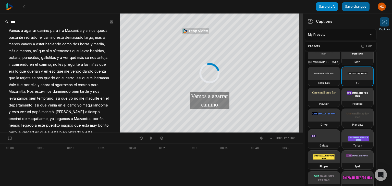
click at [353, 6] on button "Save changes" at bounding box center [356, 6] width 28 height 9
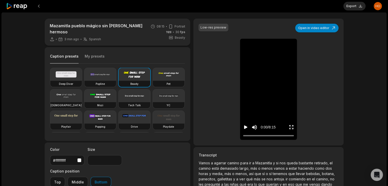
type input "**"
